Goal: Task Accomplishment & Management: Use online tool/utility

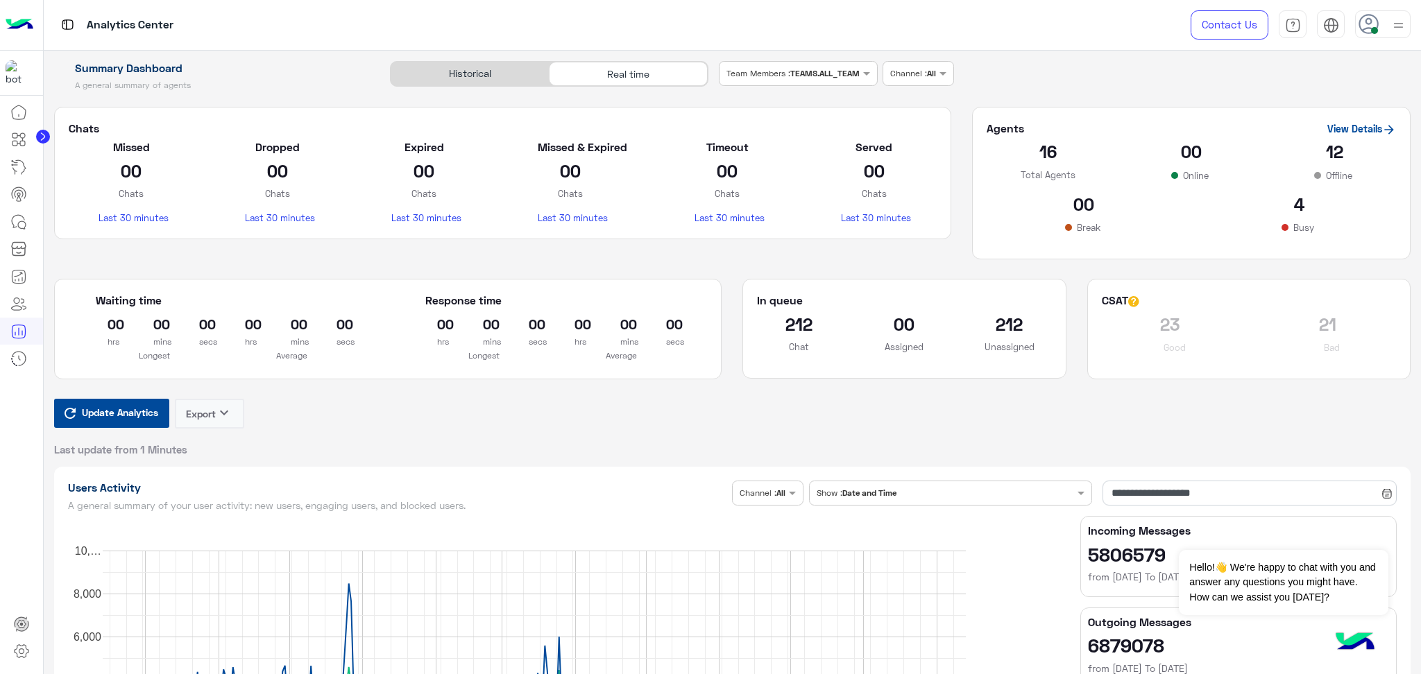
click at [1362, 31] on use at bounding box center [1368, 24] width 20 height 20
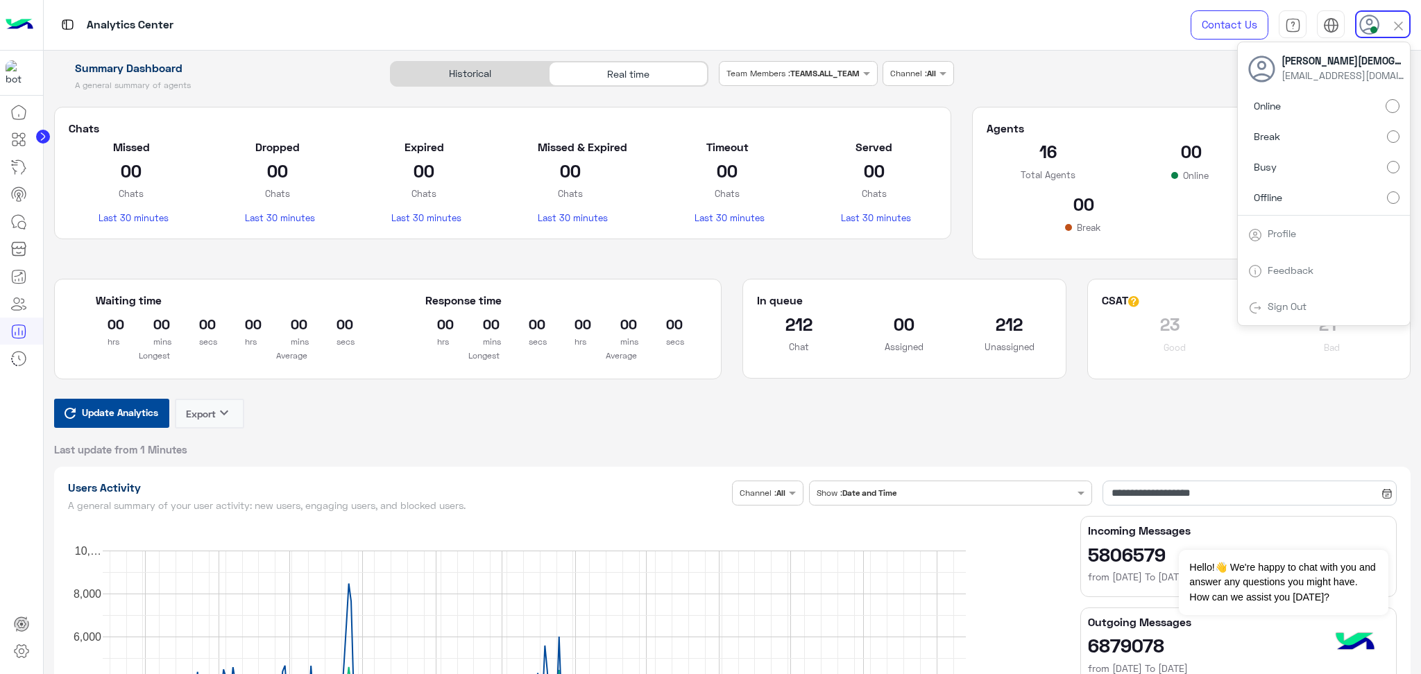
click at [1285, 194] on label "Offline" at bounding box center [1323, 197] width 151 height 25
click at [103, 422] on span "Update Analytics" at bounding box center [119, 412] width 83 height 19
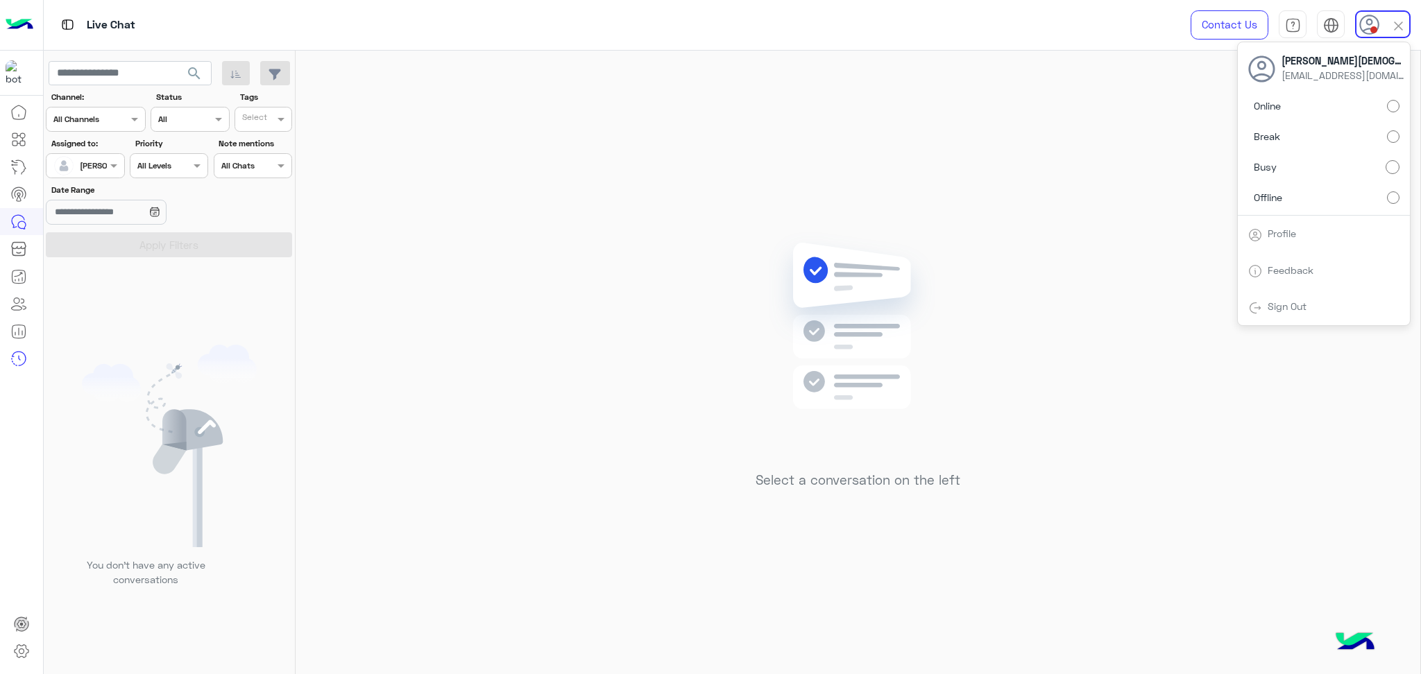
click at [1322, 195] on label "Offline" at bounding box center [1323, 197] width 151 height 25
